Goal: Navigation & Orientation: Go to known website

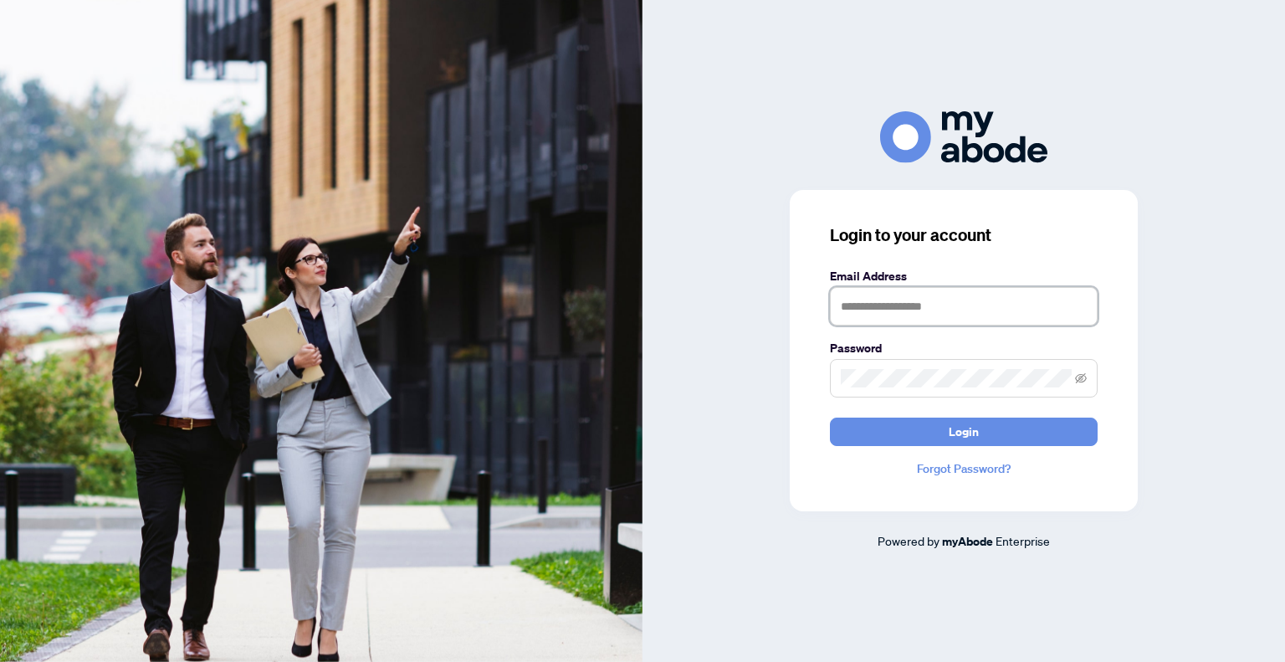
type input "**********"
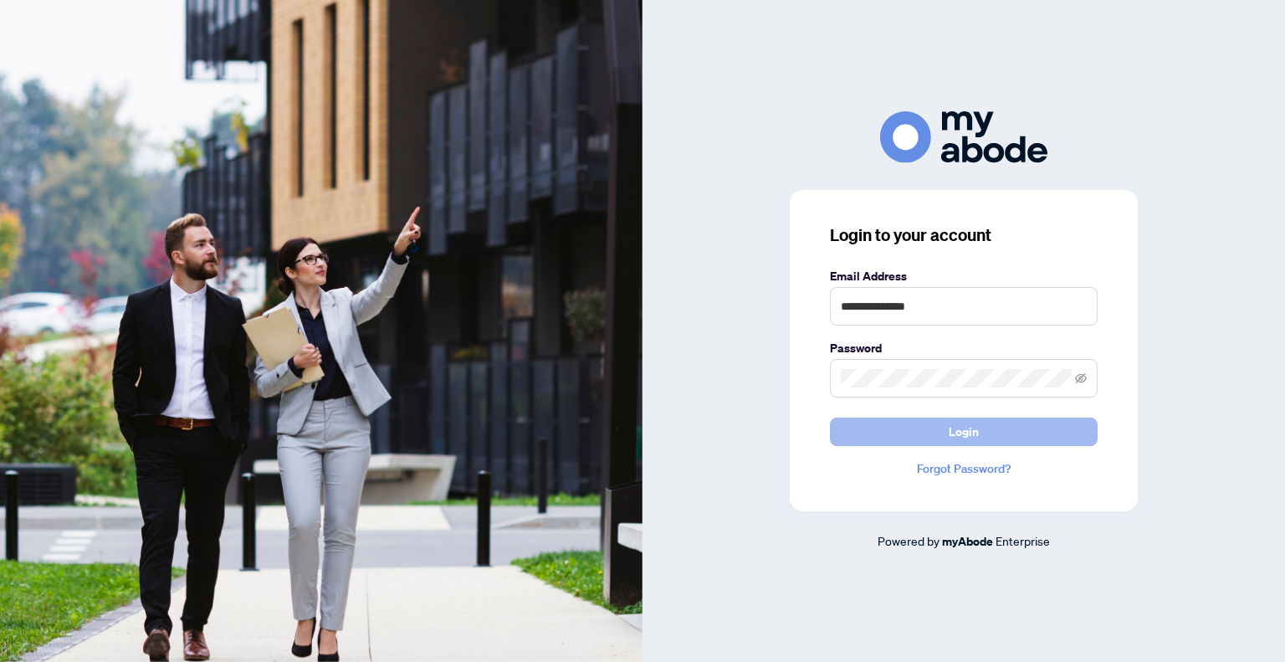
click at [1011, 427] on button "Login" at bounding box center [964, 431] width 268 height 28
